Goal: Check status: Check status

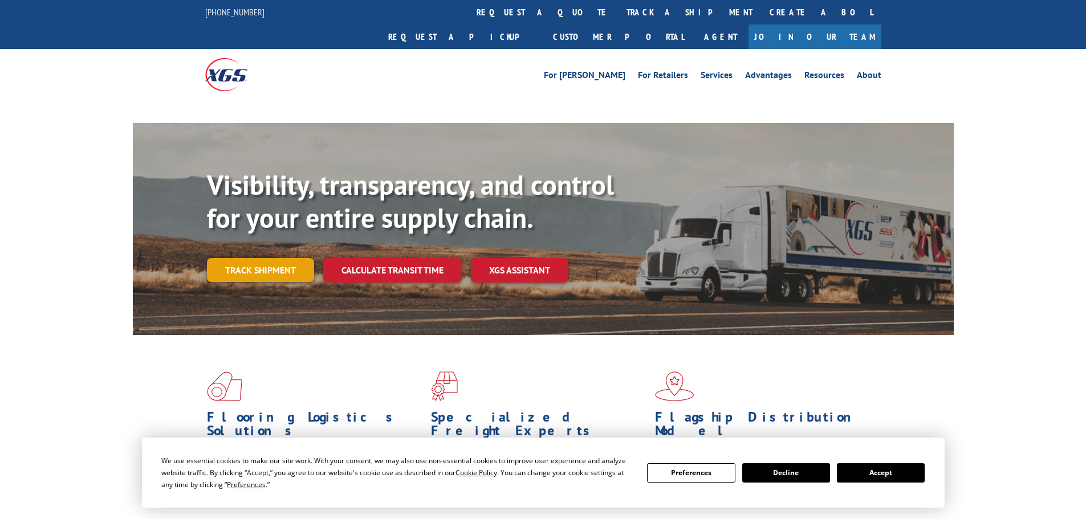
click at [233, 245] on div "Visibility, transparency, and control for your entire supply chain. Track shipm…" at bounding box center [580, 248] width 747 height 159
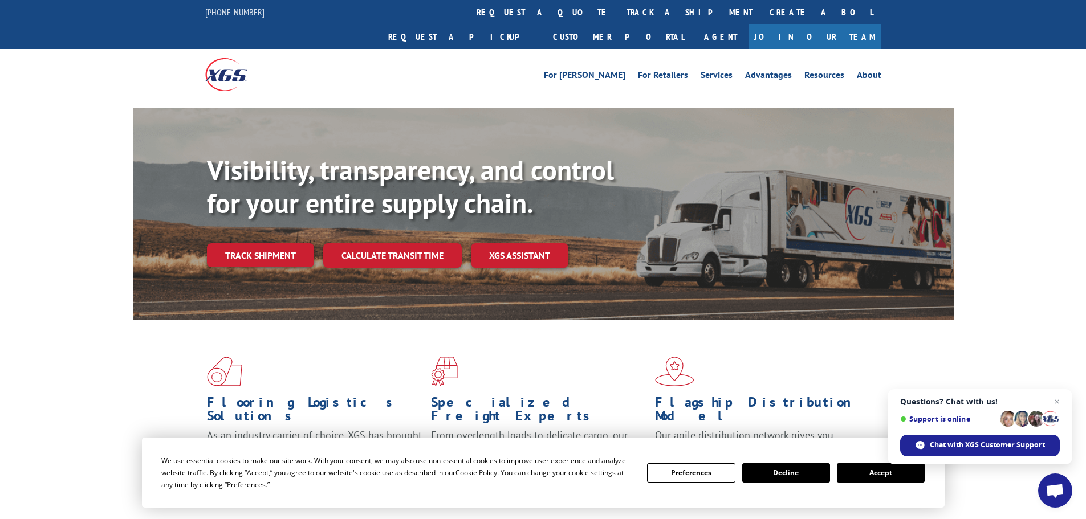
click at [872, 472] on button "Accept" at bounding box center [881, 472] width 88 height 19
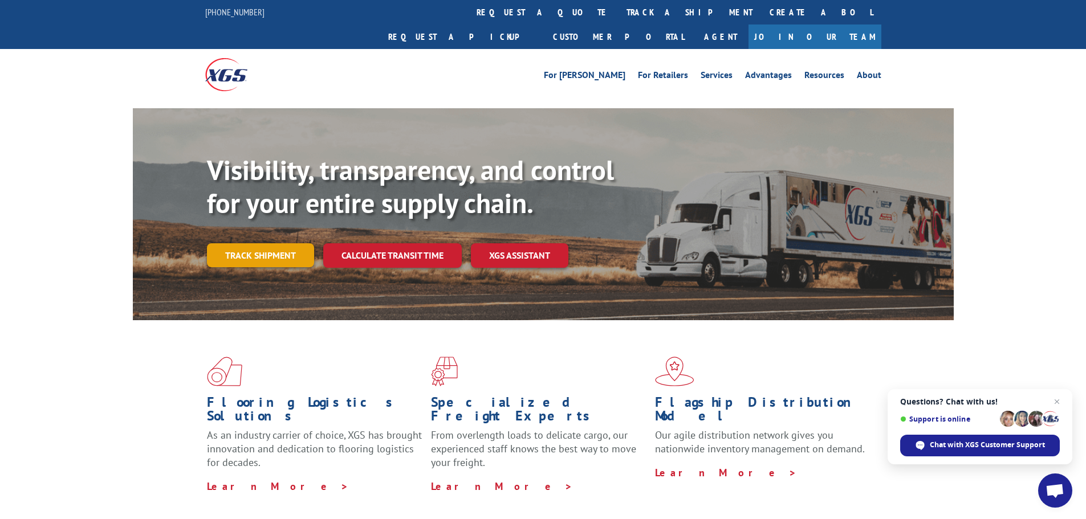
click at [239, 243] on link "Track shipment" at bounding box center [260, 255] width 107 height 24
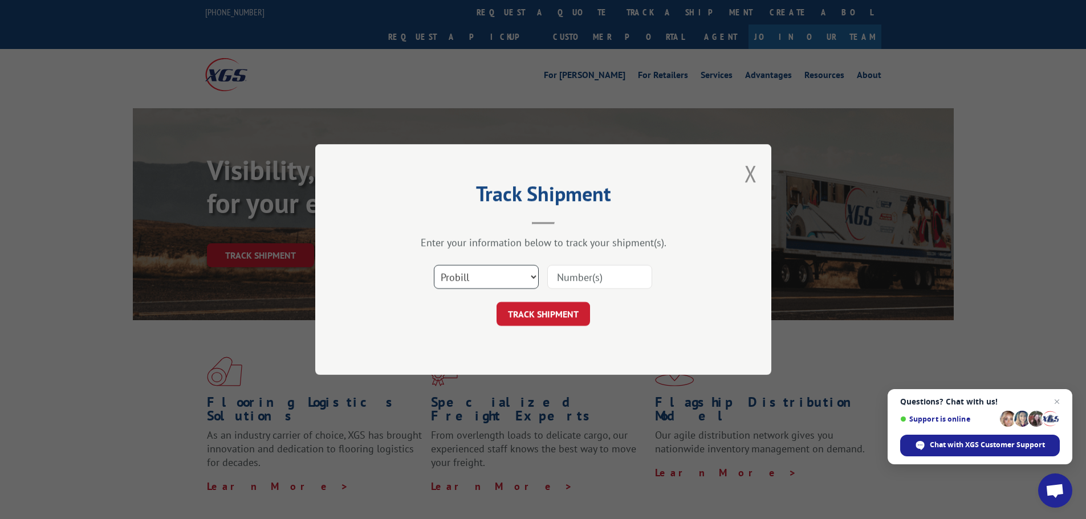
click at [496, 280] on select "Select category... Probill BOL PO" at bounding box center [486, 277] width 105 height 24
select select "bol"
click at [434, 265] on select "Select category... Probill BOL PO" at bounding box center [486, 277] width 105 height 24
click at [571, 271] on input at bounding box center [599, 277] width 105 height 24
paste input "5666506"
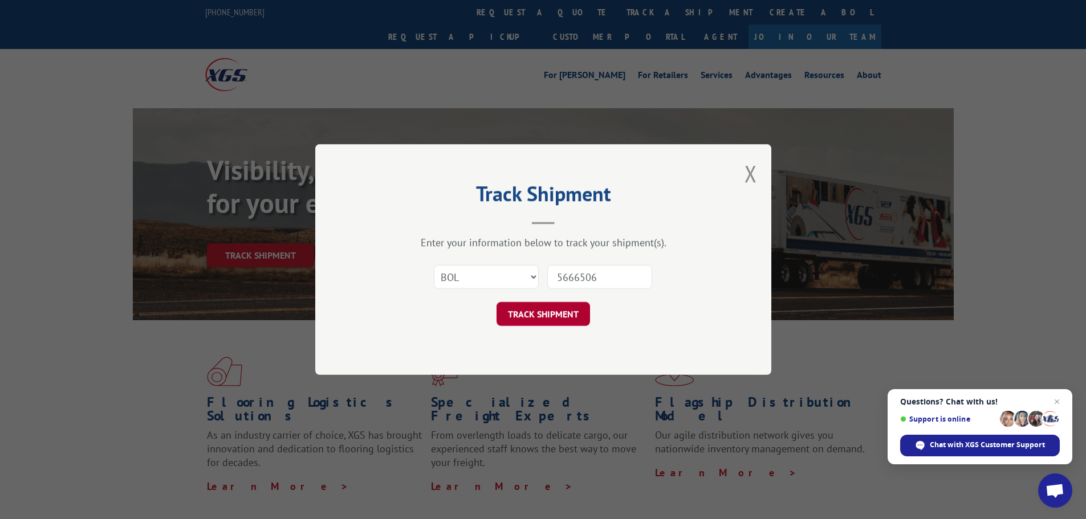
type input "5666506"
click at [551, 312] on button "TRACK SHIPMENT" at bounding box center [542, 314] width 93 height 24
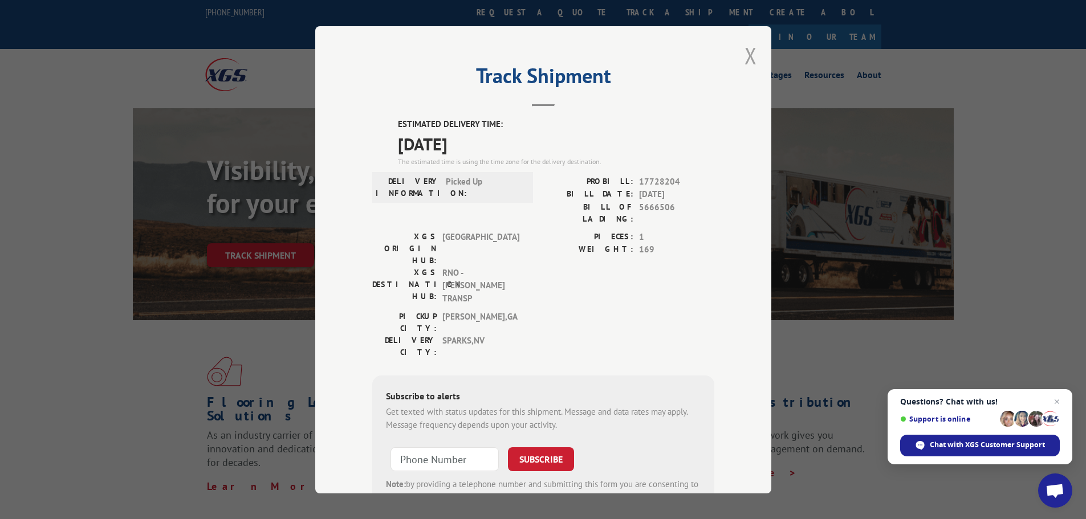
click at [744, 55] on button "Close modal" at bounding box center [750, 55] width 13 height 30
